Goal: Task Accomplishment & Management: Manage account settings

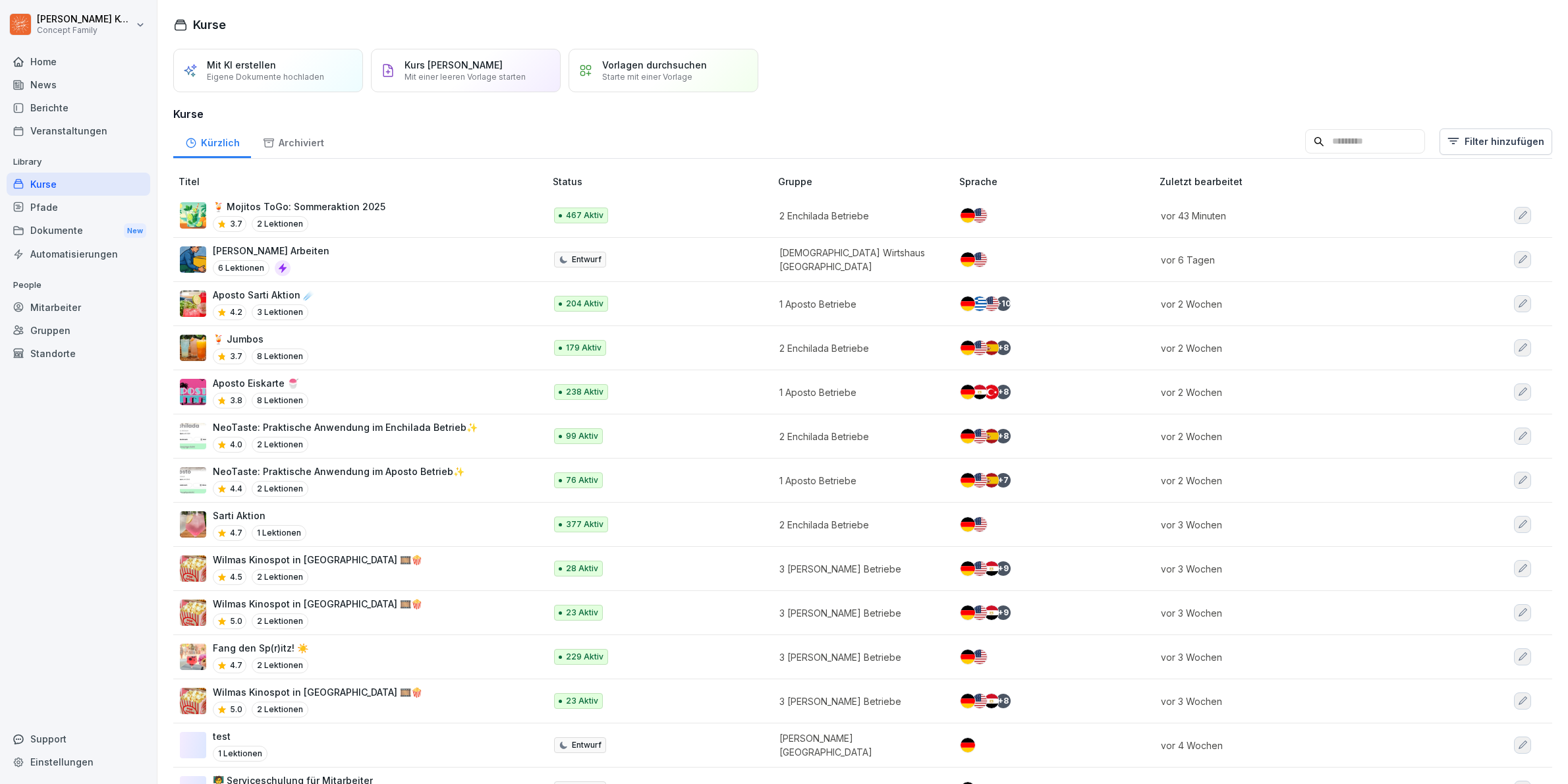
click at [415, 200] on div "🍹 Mojitos ToGo: Sommeraktion 2025 3.7 2 Lektionen" at bounding box center [356, 215] width 352 height 32
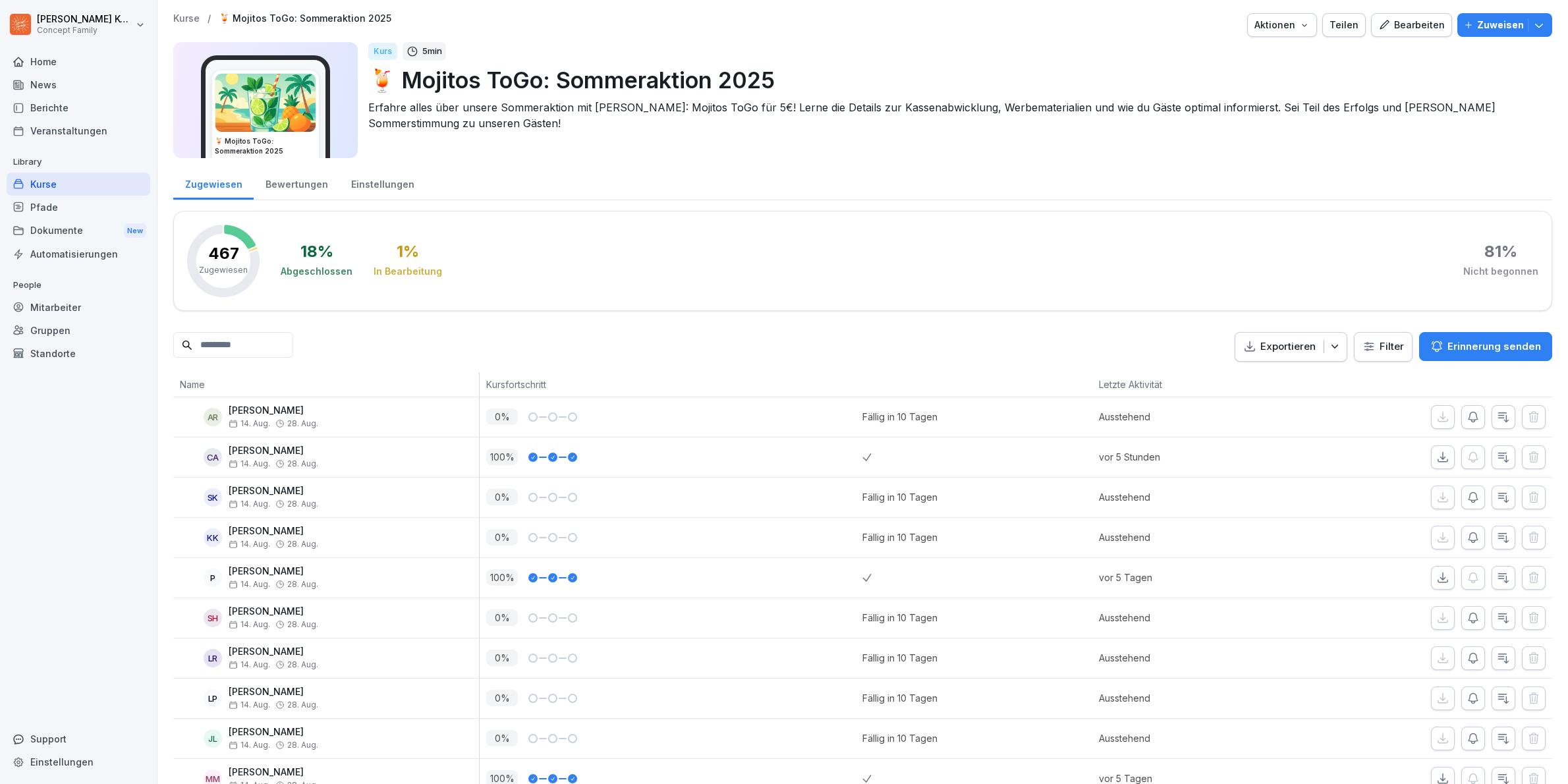
click at [324, 187] on div "Bewertungen" at bounding box center [297, 182] width 85 height 34
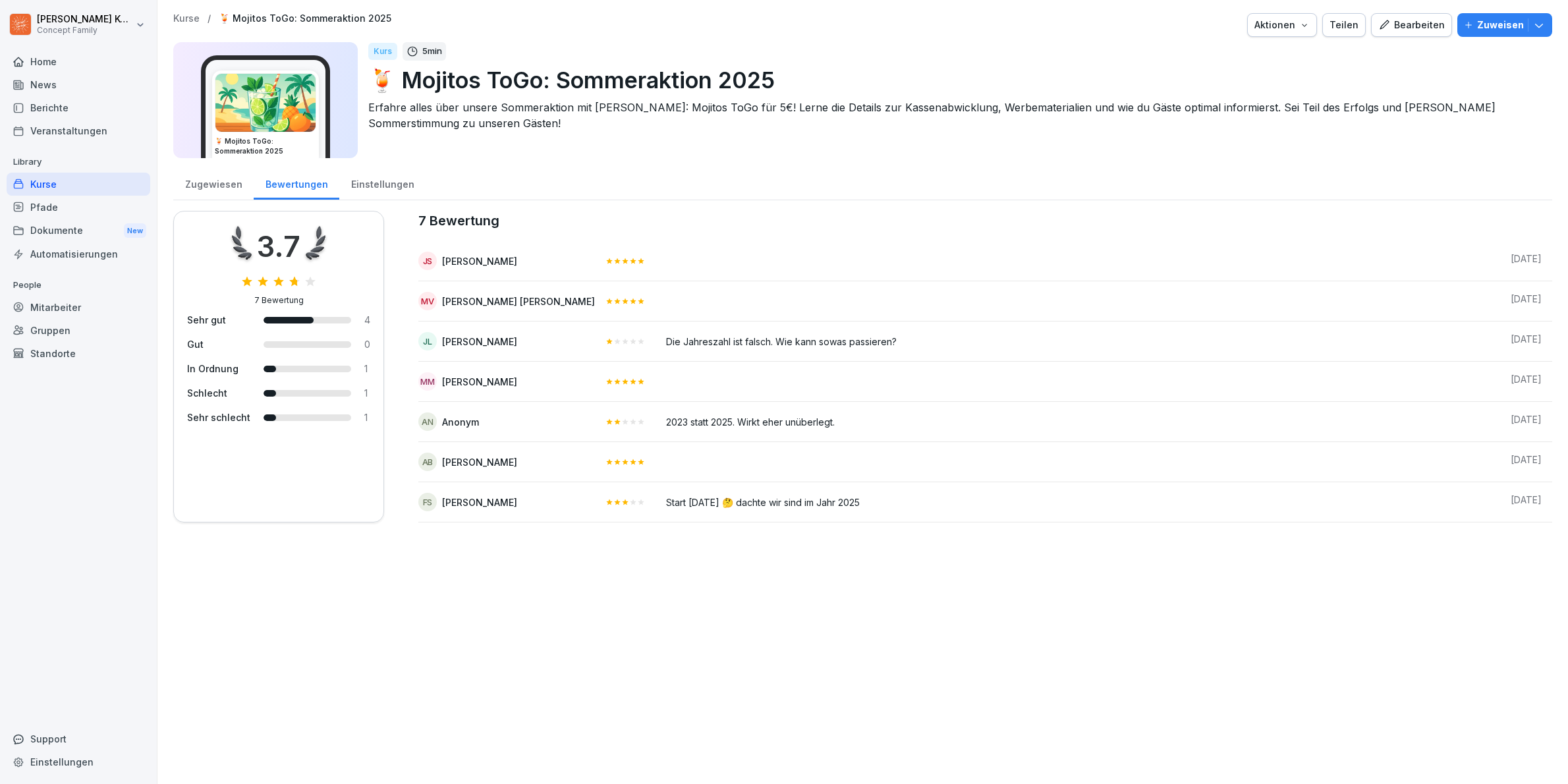
click at [54, 186] on div "Kurse" at bounding box center [78, 184] width 144 height 23
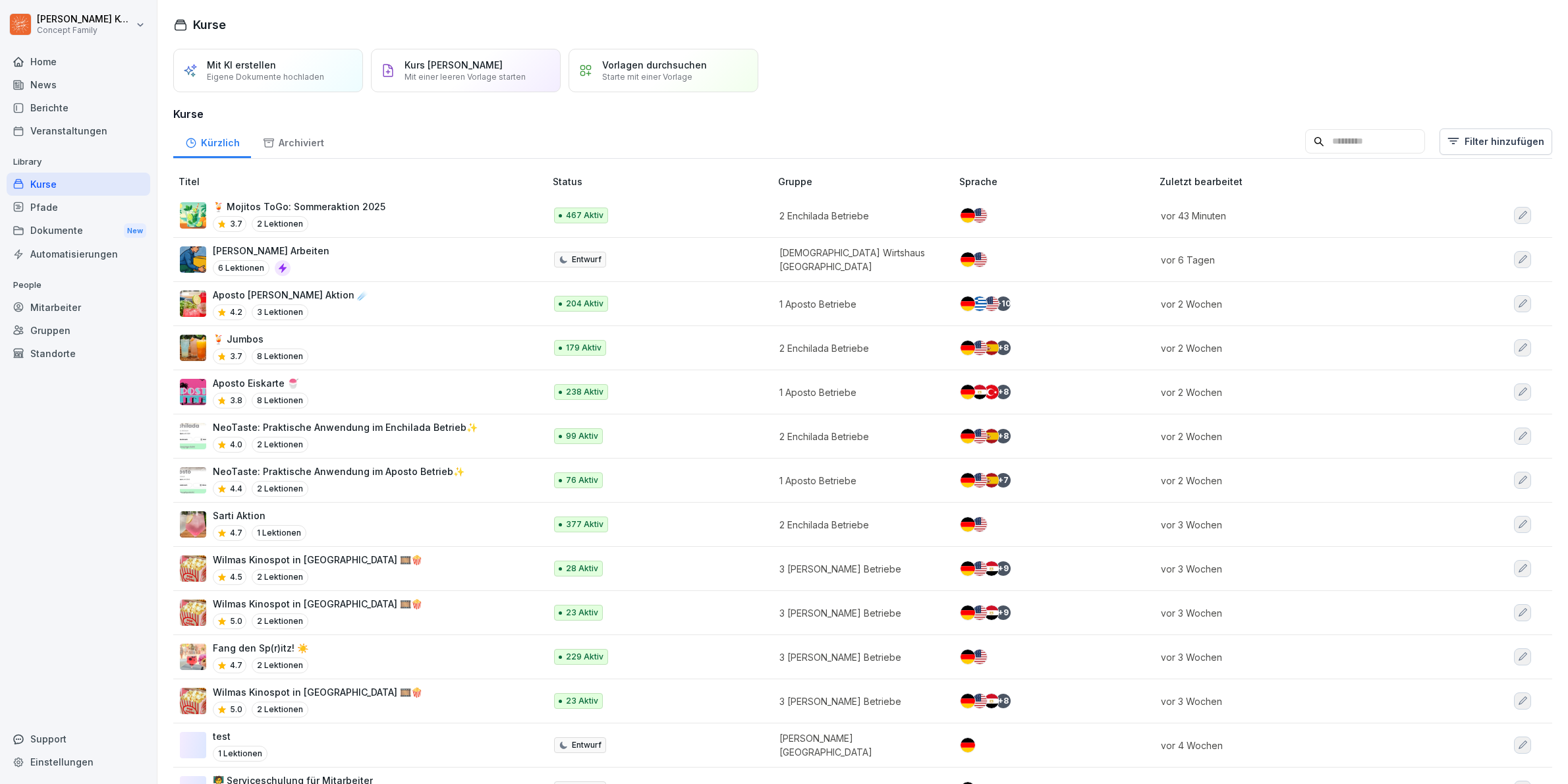
click at [427, 228] on div "🍹 Mojitos ToGo: Sommeraktion 2025 3.7 2 Lektionen" at bounding box center [356, 215] width 352 height 32
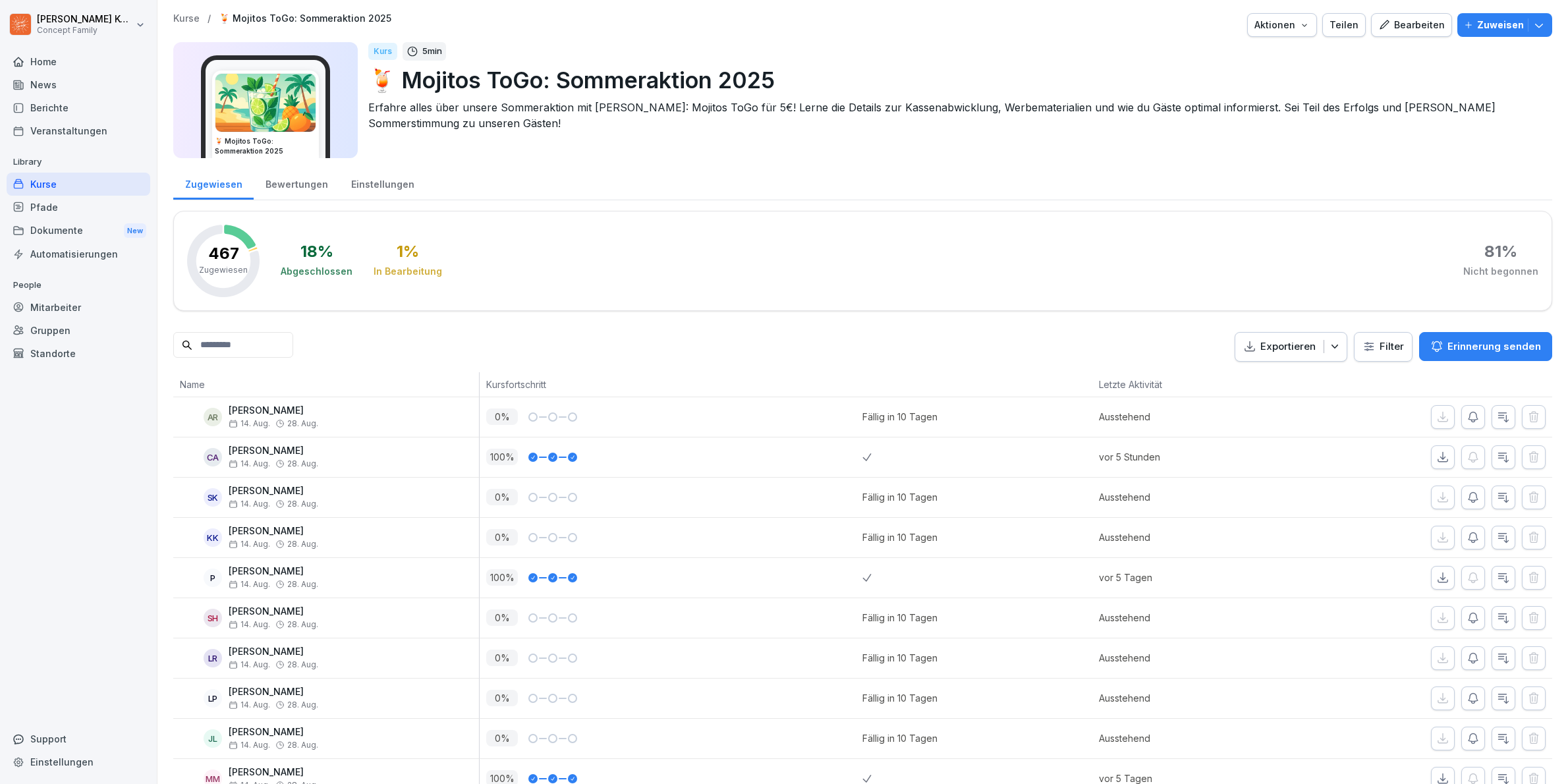
click at [288, 186] on div "Bewertungen" at bounding box center [297, 182] width 85 height 34
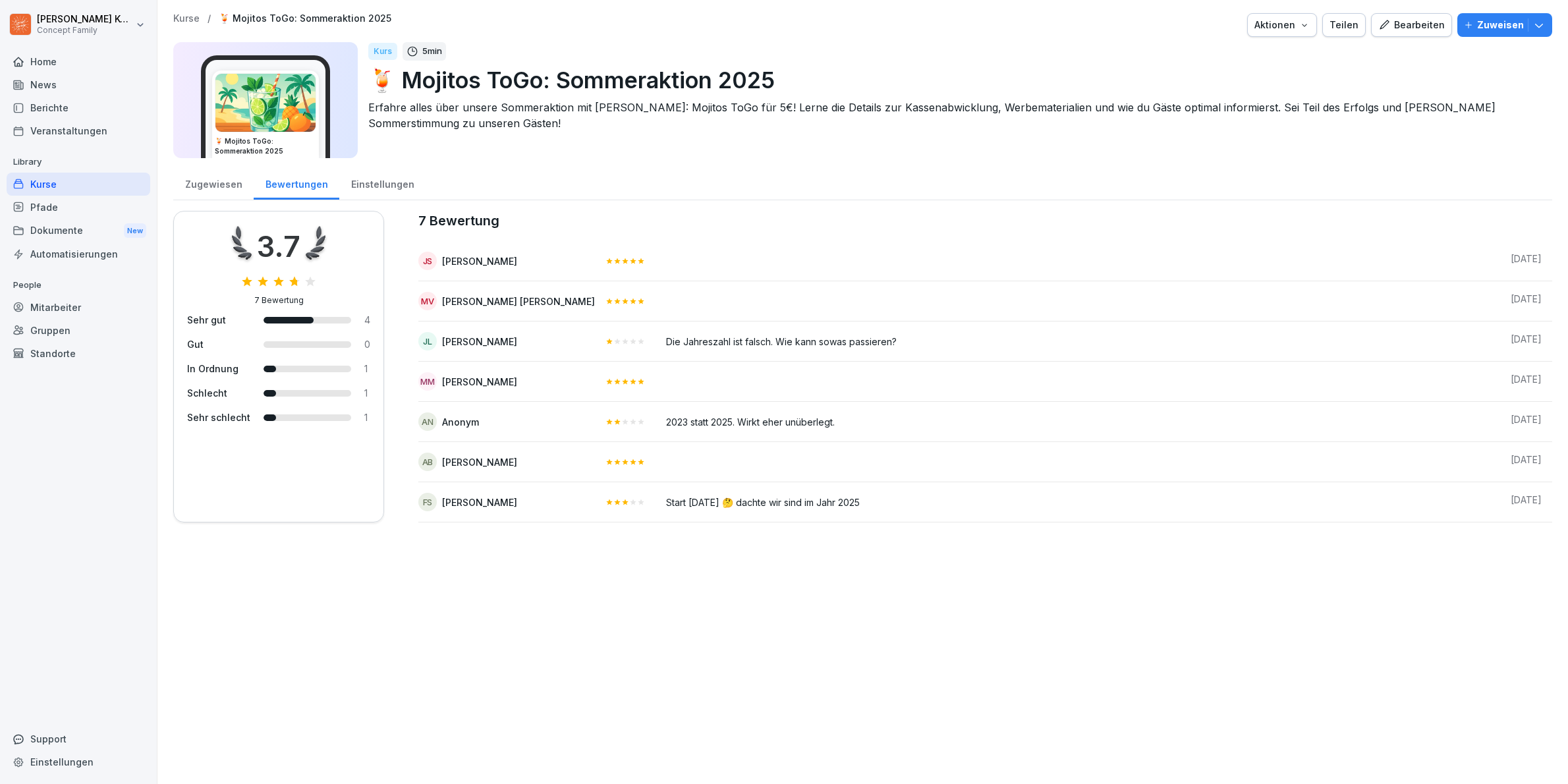
click at [355, 180] on div "Einstellungen" at bounding box center [382, 182] width 86 height 34
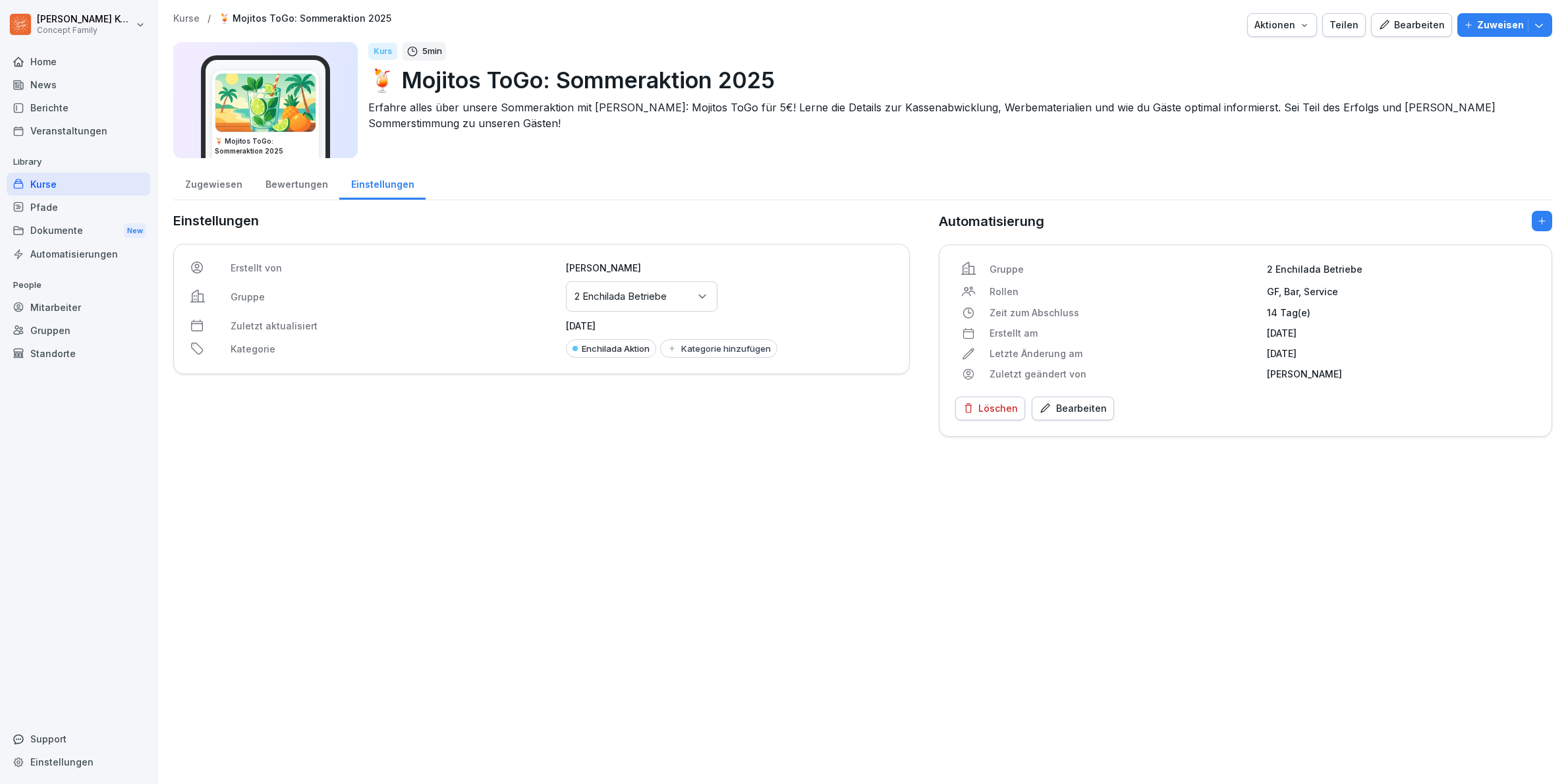
click at [1091, 413] on div "Bearbeiten" at bounding box center [1072, 408] width 68 height 15
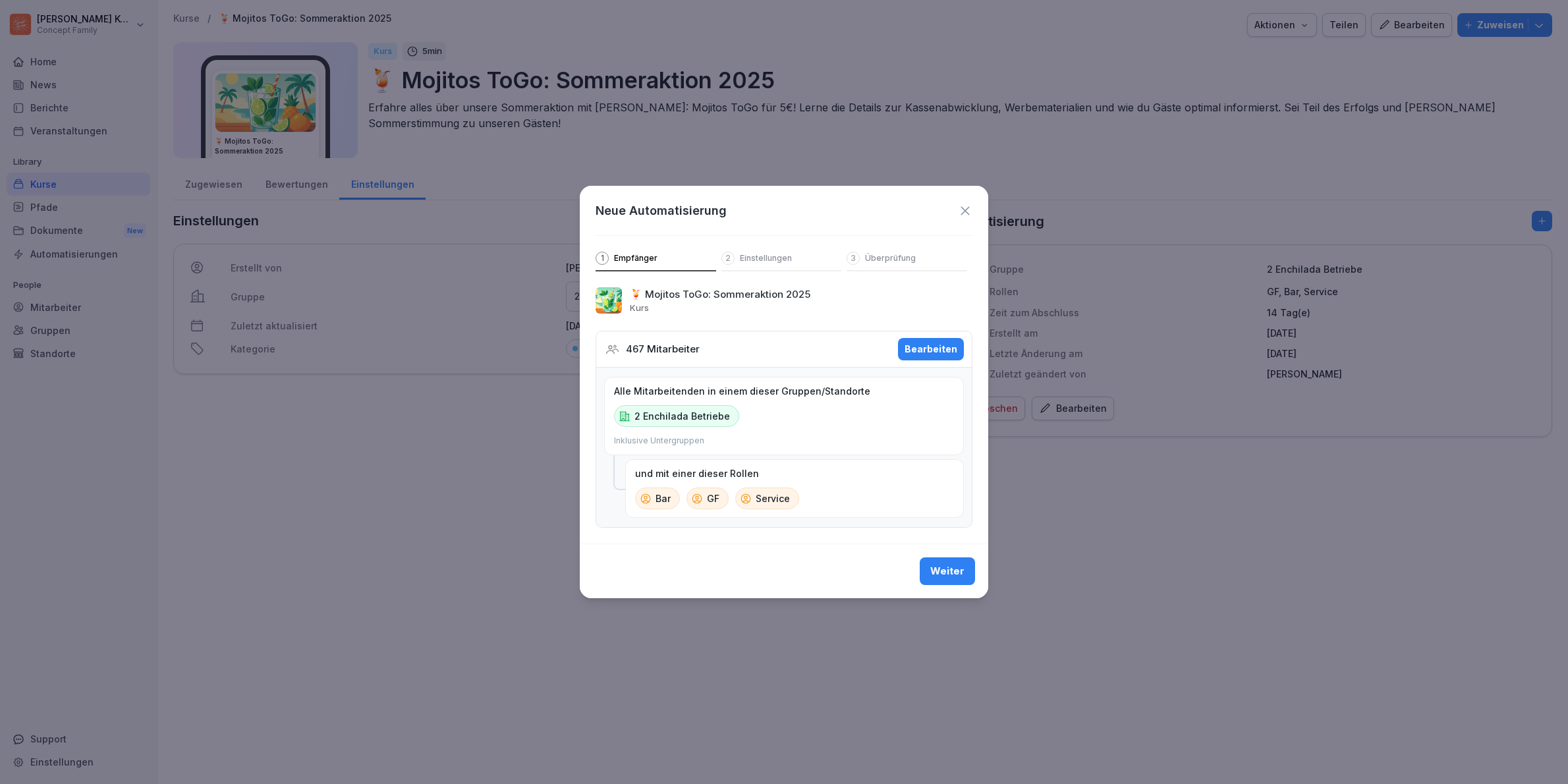
click at [754, 257] on div "2 Einstellungen" at bounding box center [782, 261] width 121 height 20
click at [970, 204] on icon at bounding box center [966, 211] width 15 height 15
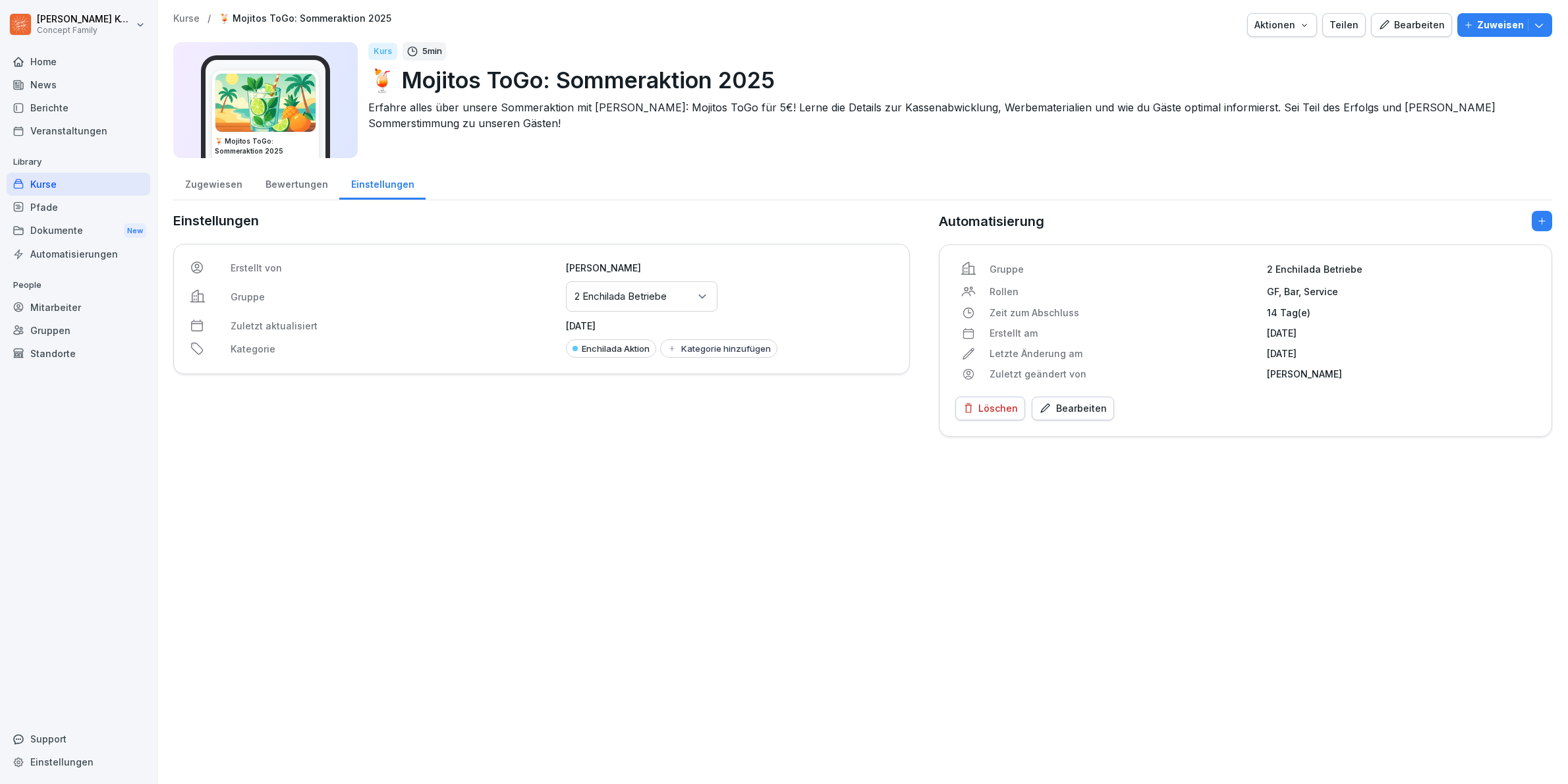
click at [297, 185] on div "Bewertungen" at bounding box center [297, 182] width 85 height 34
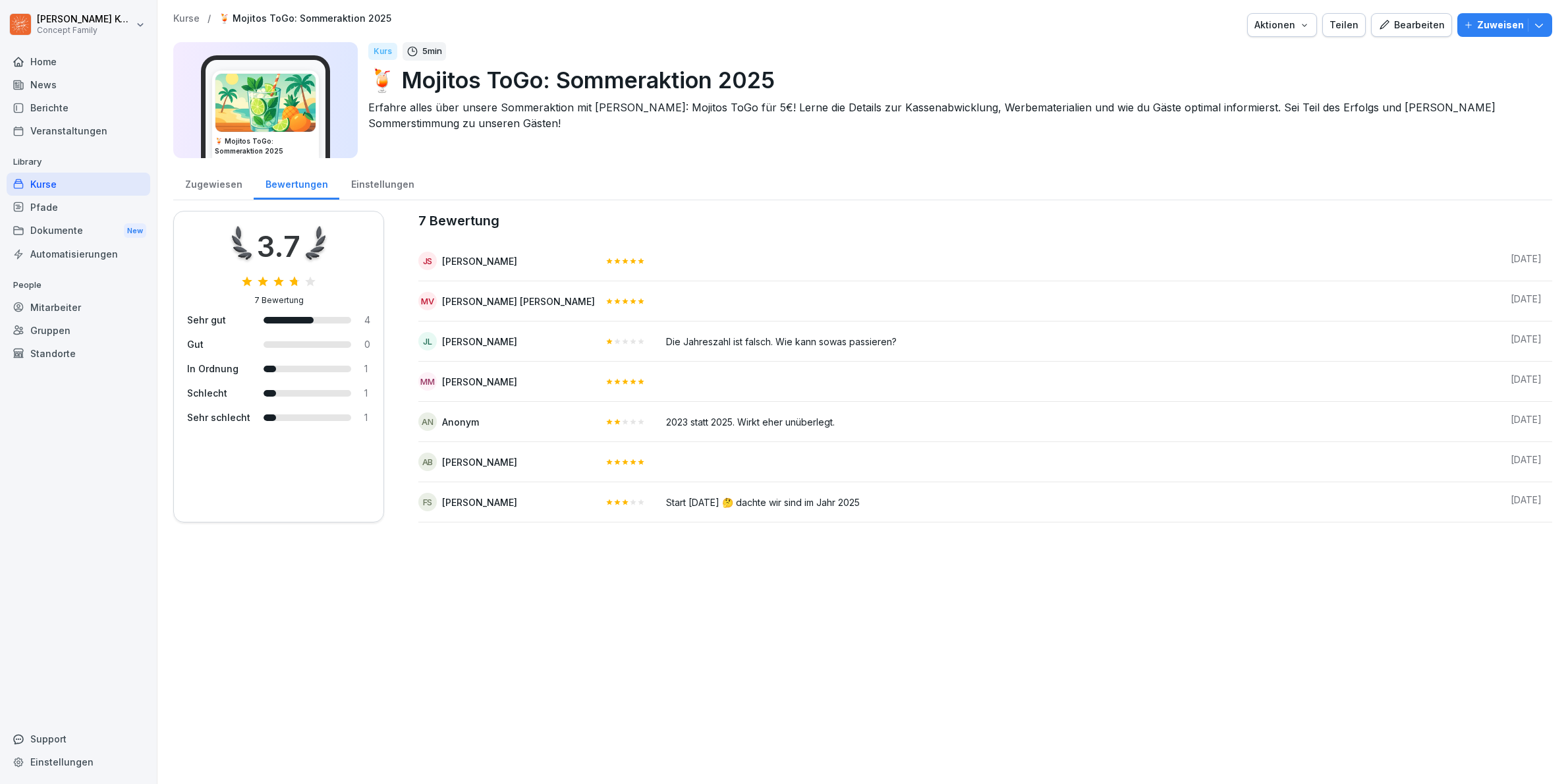
click at [216, 176] on div "Zugewiesen" at bounding box center [214, 182] width 81 height 34
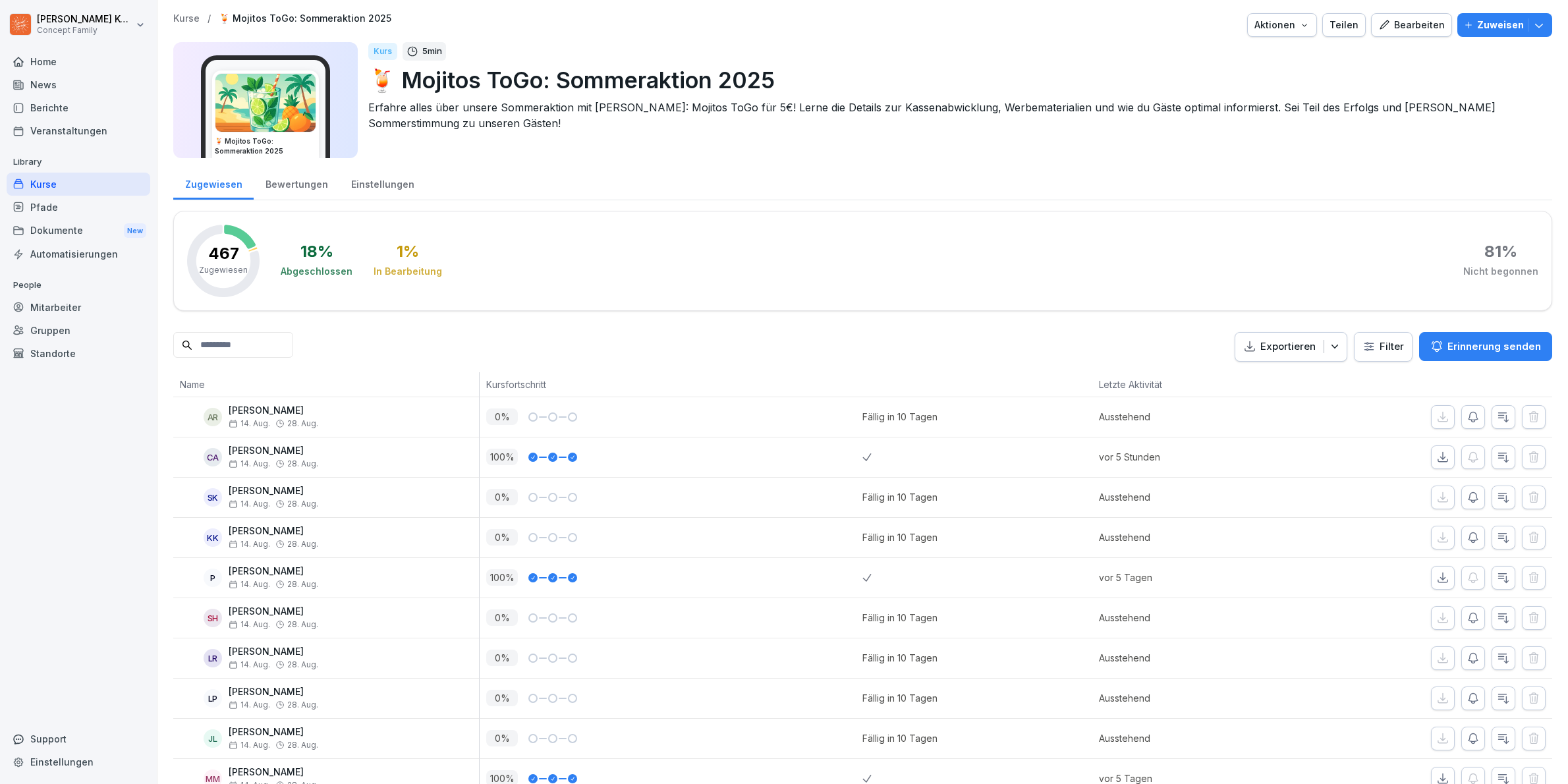
click at [65, 307] on div "Mitarbeiter" at bounding box center [78, 307] width 144 height 23
click at [1390, 30] on div "Bearbeiten" at bounding box center [1411, 25] width 67 height 15
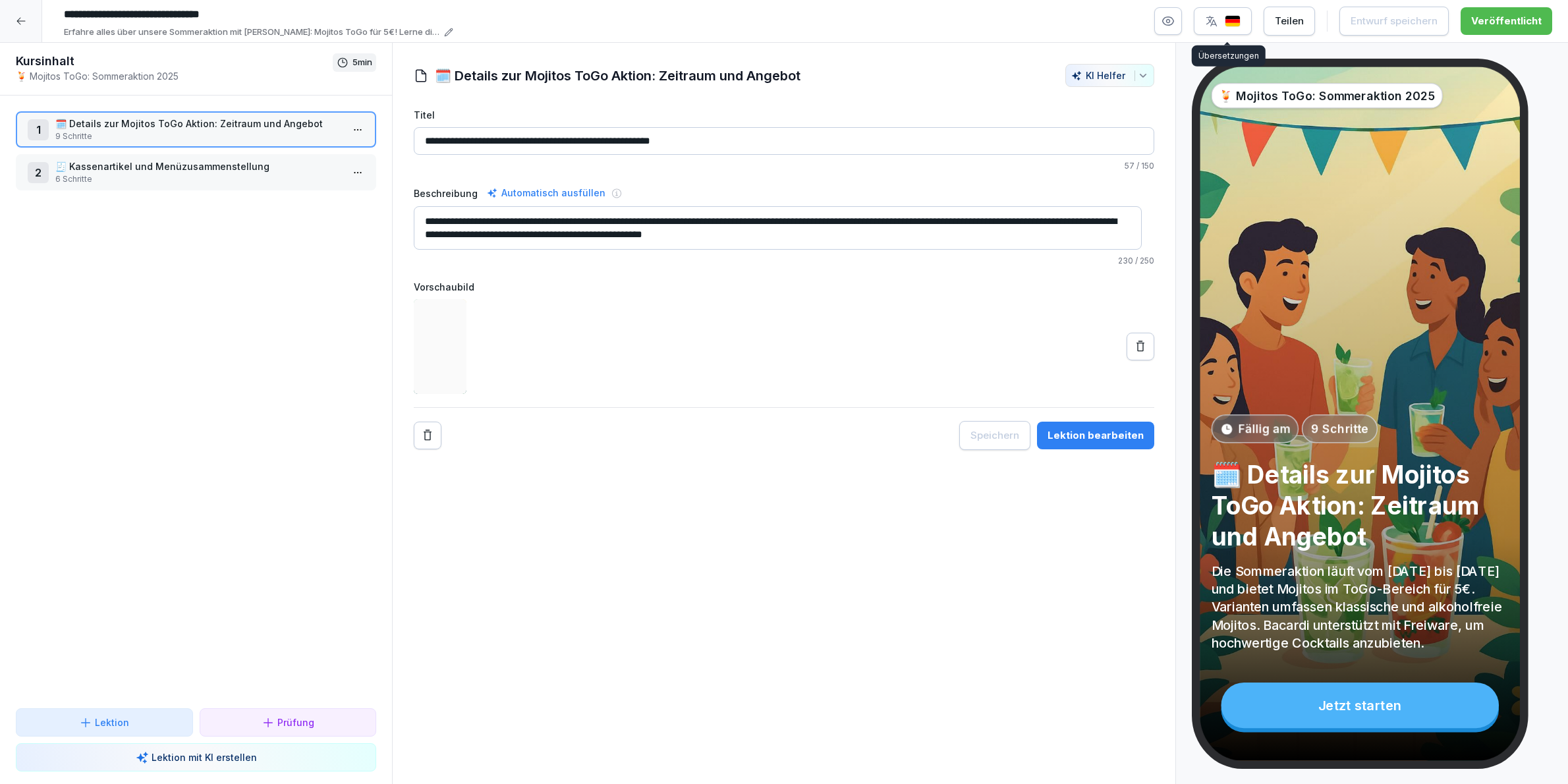
click at [1229, 28] on button "button" at bounding box center [1223, 21] width 58 height 28
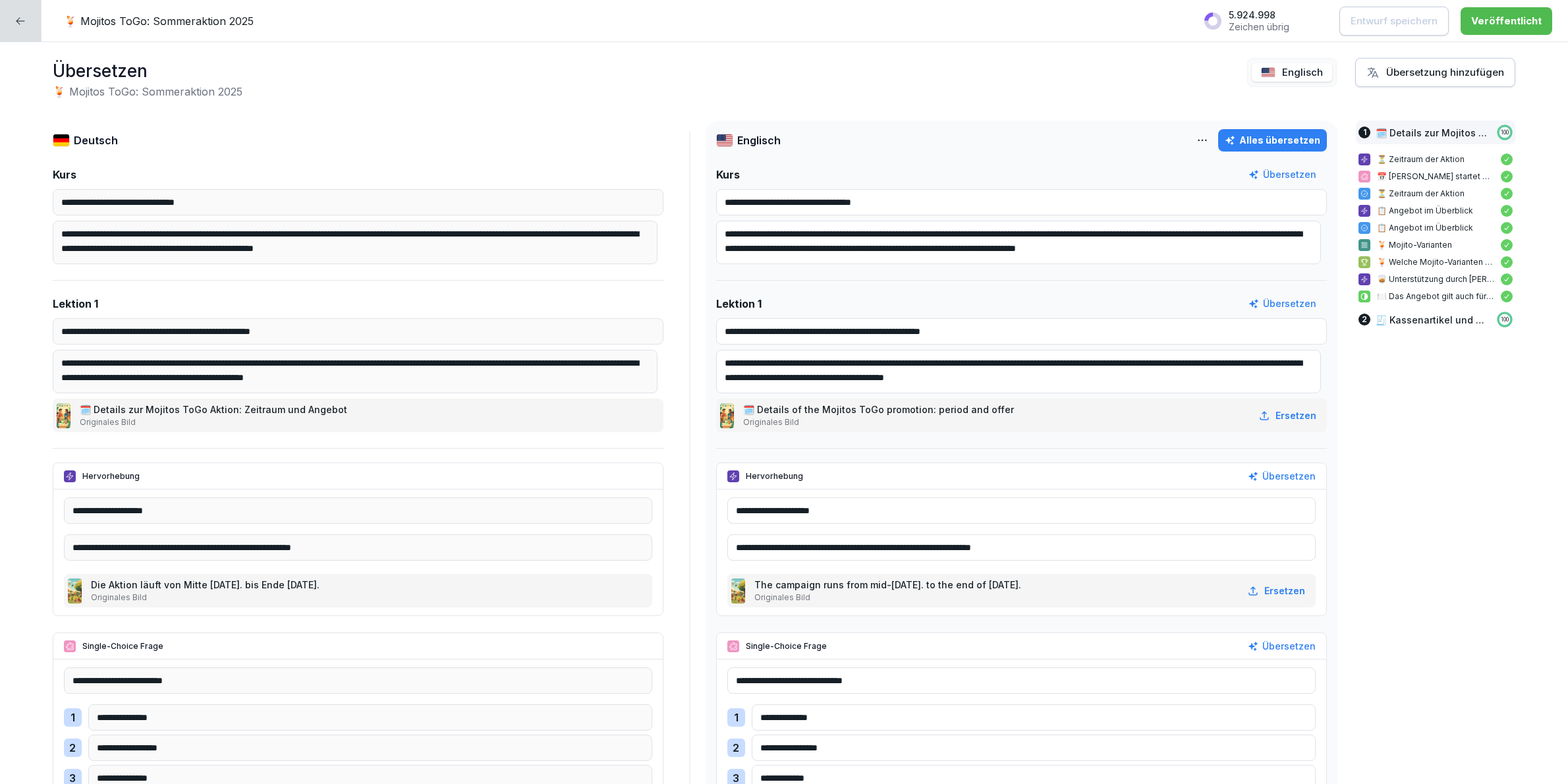
click at [1269, 68] on span at bounding box center [1292, 72] width 81 height 19
click at [12, 13] on div at bounding box center [21, 21] width 42 height 42
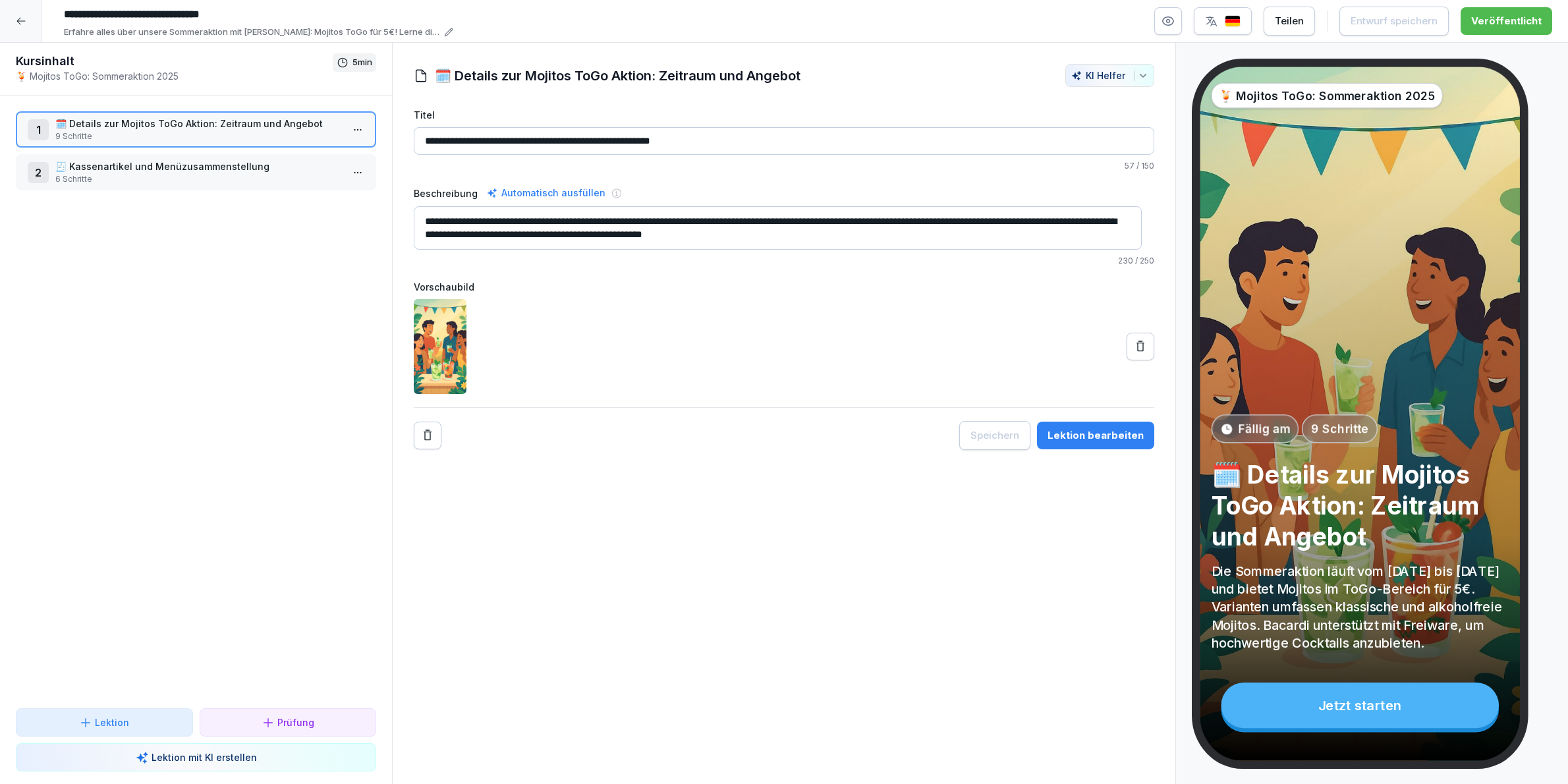
click at [9, 24] on div at bounding box center [21, 21] width 42 height 42
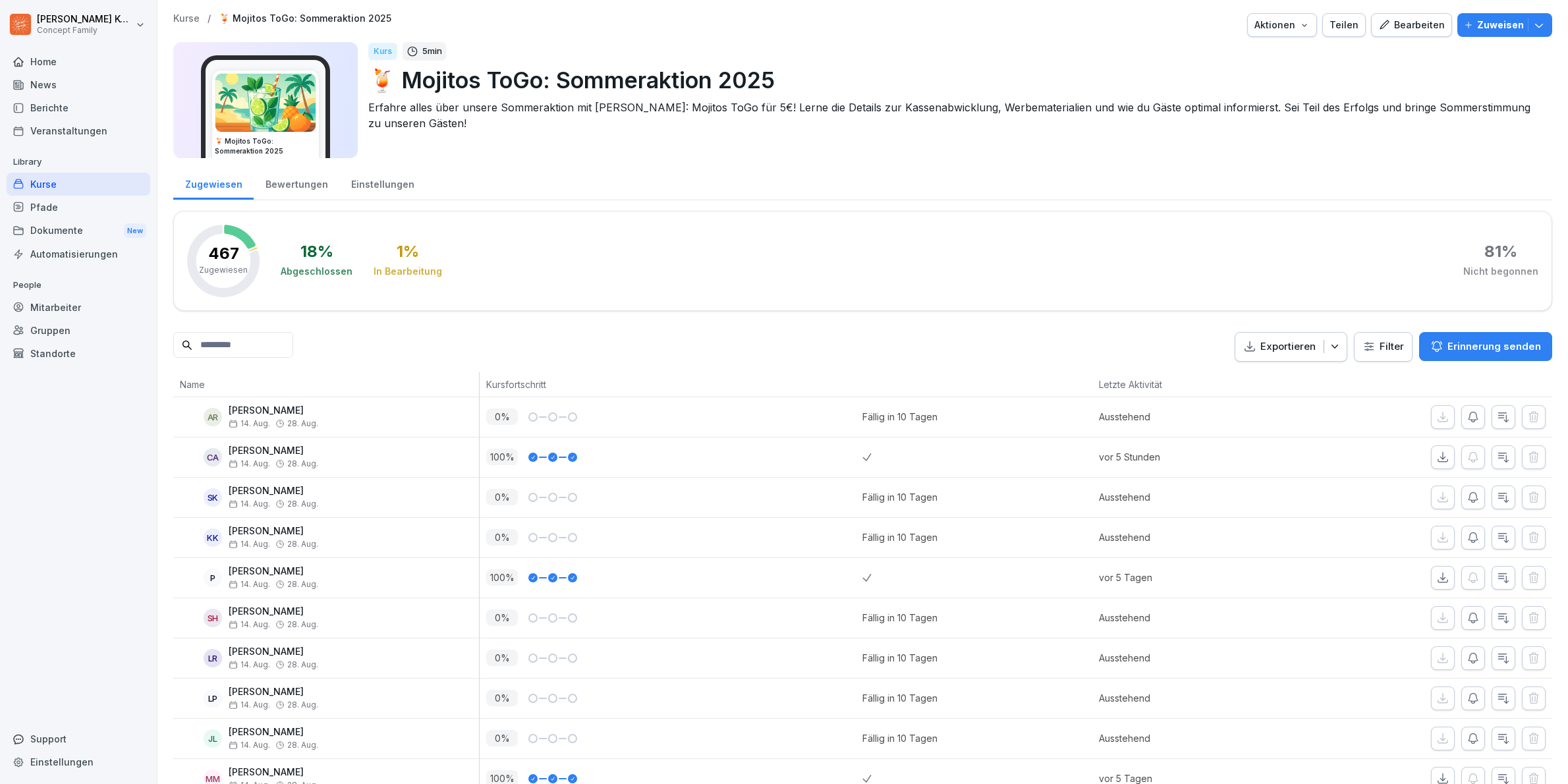
click at [30, 182] on div "Kurse" at bounding box center [78, 184] width 144 height 23
